Goal: Check status: Check status

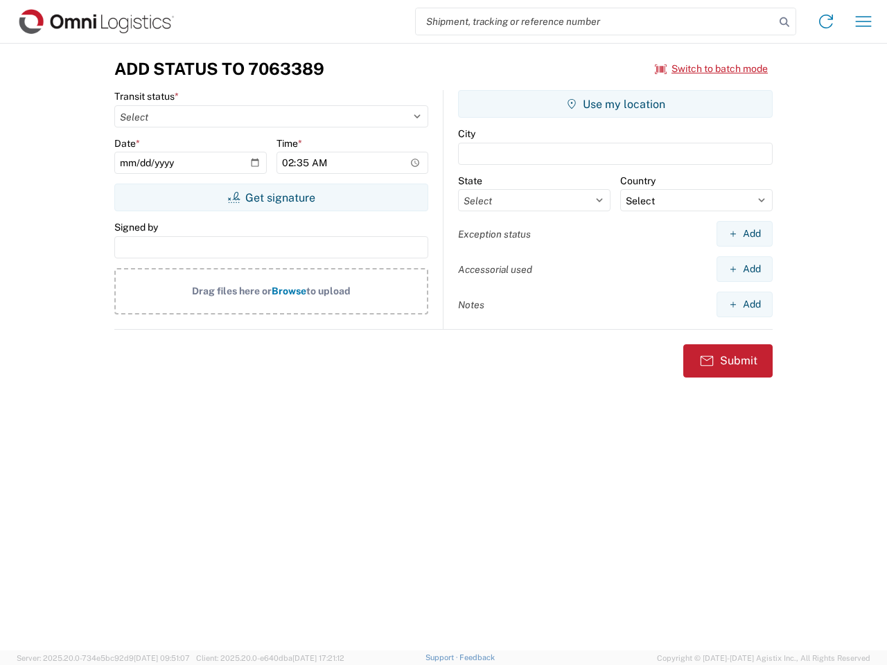
click at [595, 21] on input "search" at bounding box center [595, 21] width 359 height 26
click at [784, 22] on icon at bounding box center [784, 21] width 19 height 19
click at [826, 21] on icon at bounding box center [826, 21] width 22 height 22
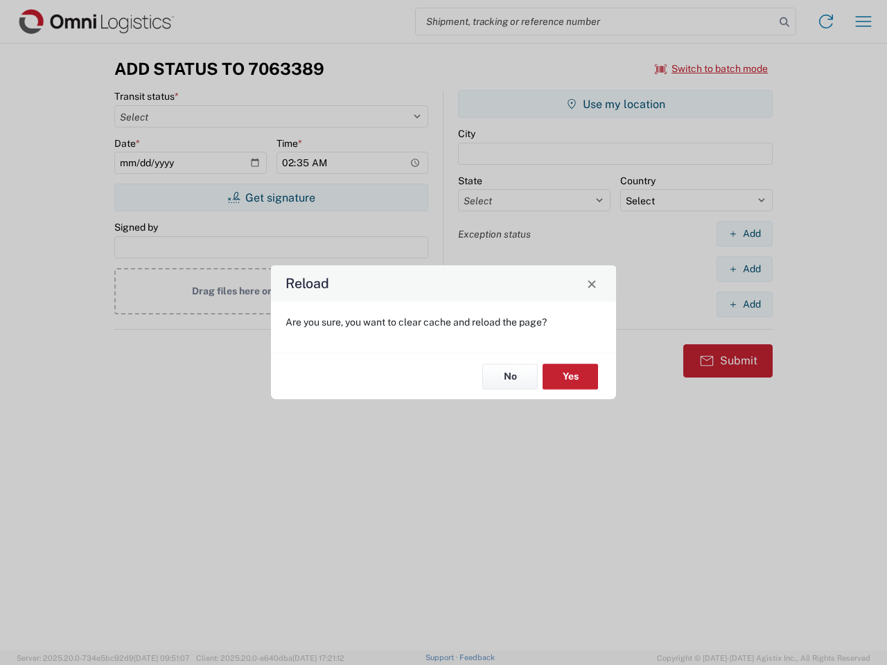
click at [712, 69] on div "Reload Are you sure, you want to clear cache and reload the page? No Yes" at bounding box center [443, 332] width 887 height 665
click at [271, 197] on div "Reload Are you sure, you want to clear cache and reload the page? No Yes" at bounding box center [443, 332] width 887 height 665
click at [615, 104] on div "Reload Are you sure, you want to clear cache and reload the page? No Yes" at bounding box center [443, 332] width 887 height 665
click at [744, 234] on div "Reload Are you sure, you want to clear cache and reload the page? No Yes" at bounding box center [443, 332] width 887 height 665
click at [744, 269] on div "Reload Are you sure, you want to clear cache and reload the page? No Yes" at bounding box center [443, 332] width 887 height 665
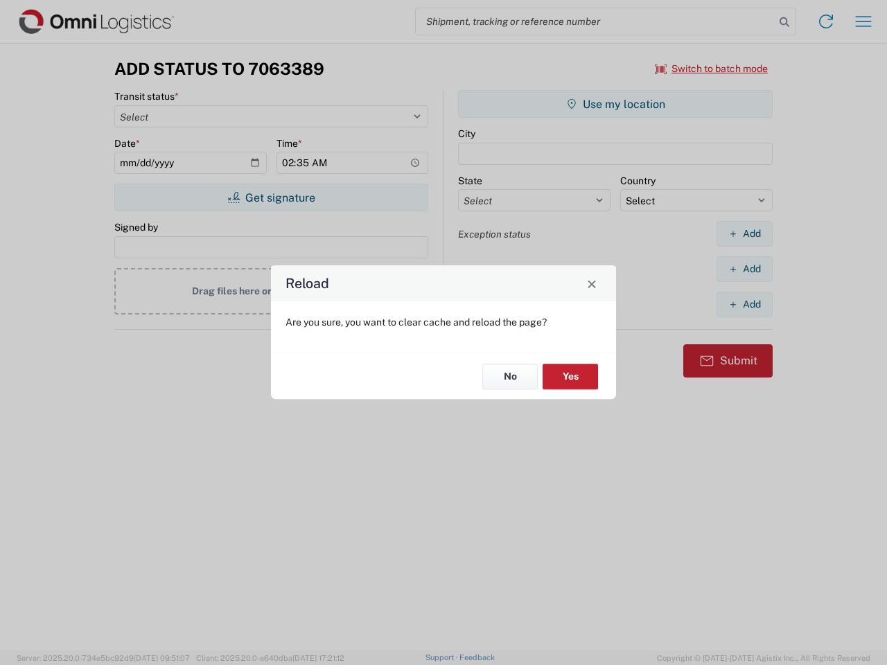
click at [744, 304] on div "Reload Are you sure, you want to clear cache and reload the page? No Yes" at bounding box center [443, 332] width 887 height 665
